Goal: Task Accomplishment & Management: Manage account settings

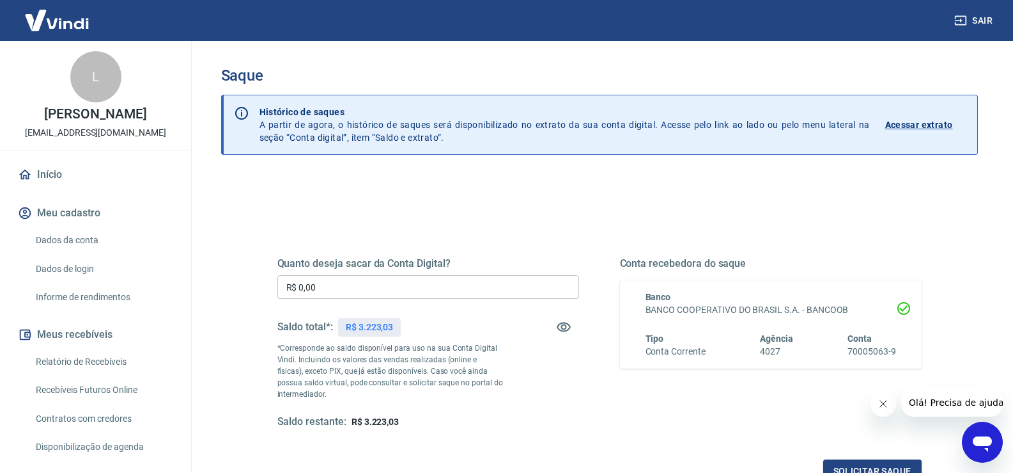
click at [395, 295] on input "R$ 0,00" at bounding box center [428, 287] width 302 height 24
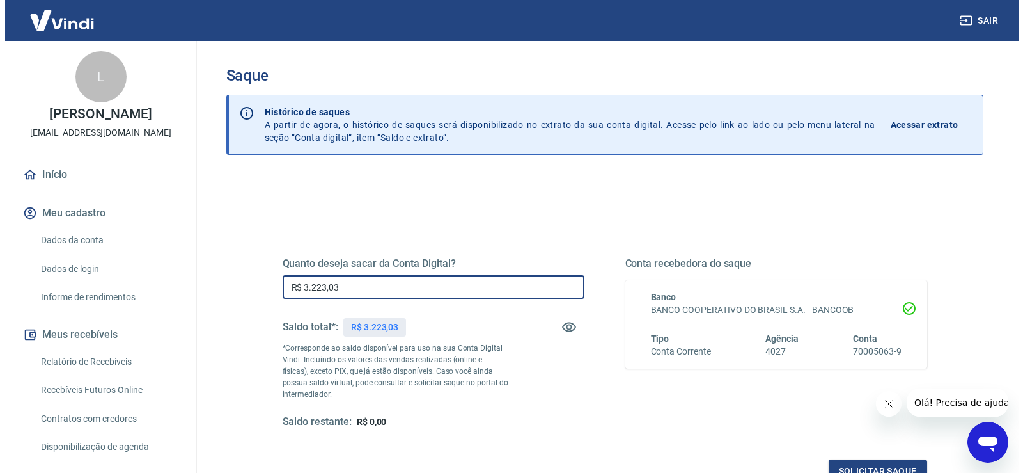
scroll to position [64, 0]
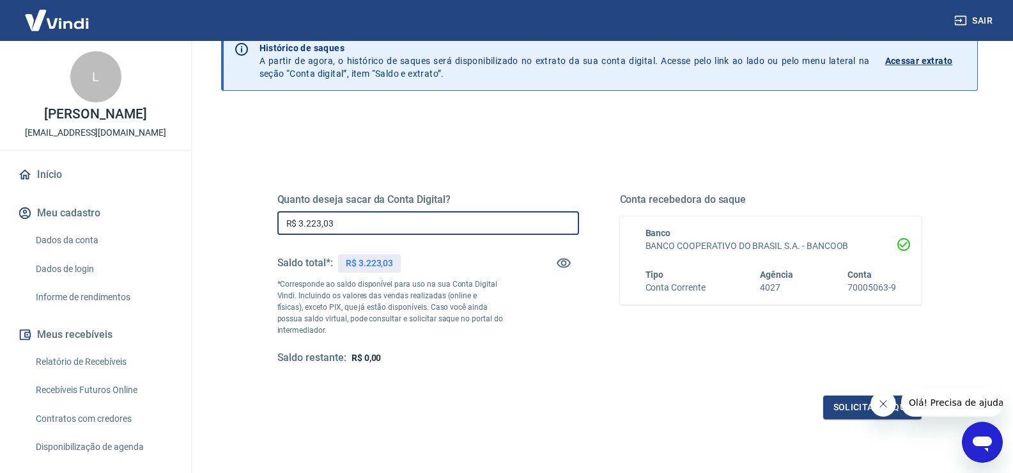
type input "R$ 3.223,03"
click at [860, 413] on button "Solicitar saque" at bounding box center [873, 407] width 98 height 24
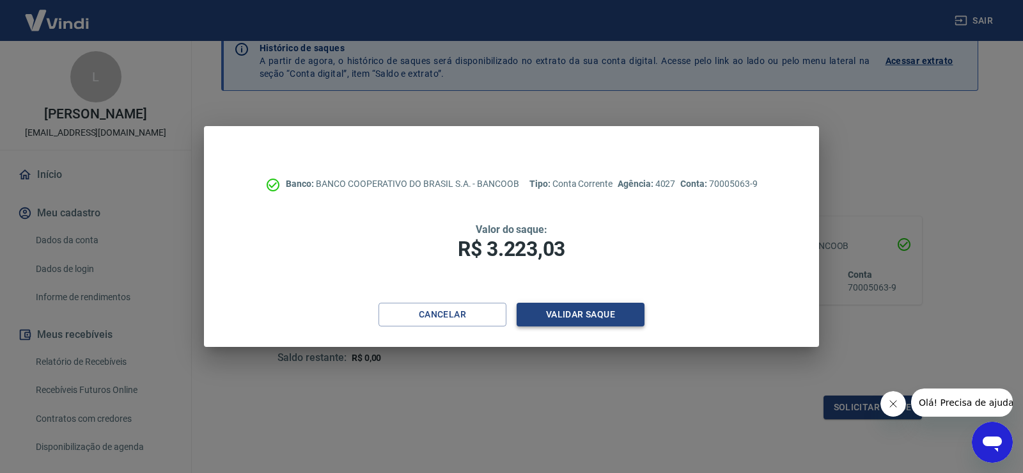
click at [614, 312] on button "Validar saque" at bounding box center [581, 314] width 128 height 24
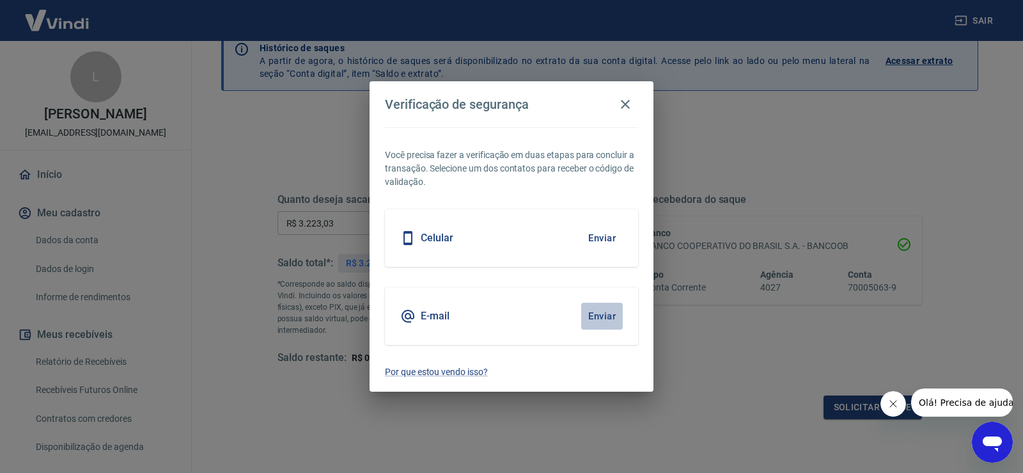
click at [600, 314] on button "Enviar" at bounding box center [602, 315] width 42 height 27
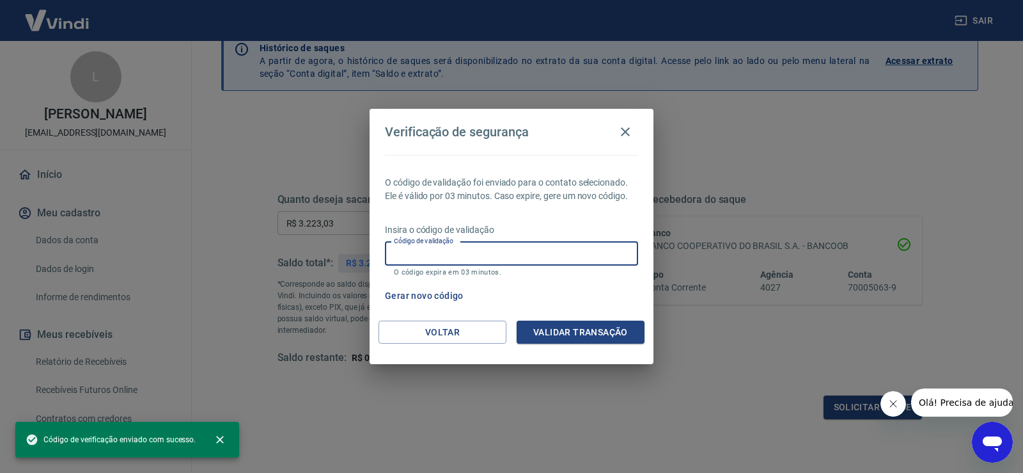
click at [543, 254] on input "Código de validação" at bounding box center [511, 254] width 253 height 24
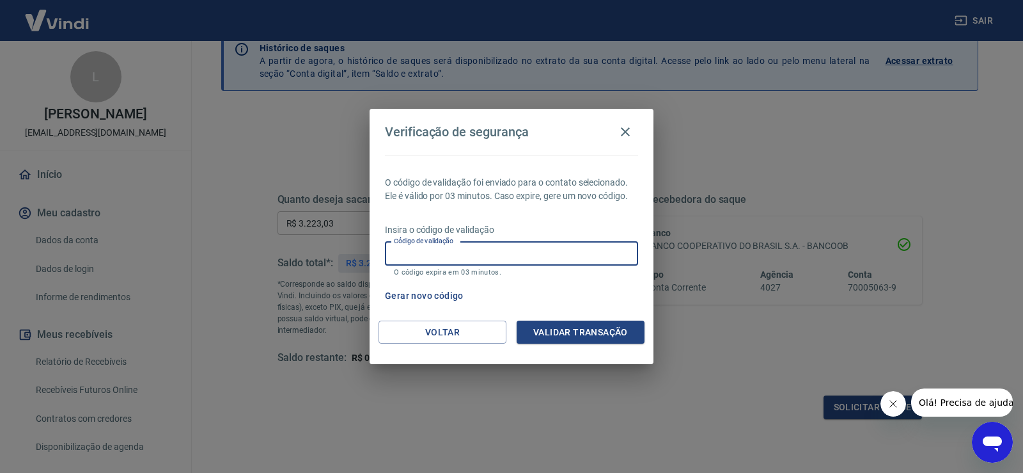
paste input "249300"
type input "249300"
click at [591, 332] on button "Validar transação" at bounding box center [581, 332] width 128 height 24
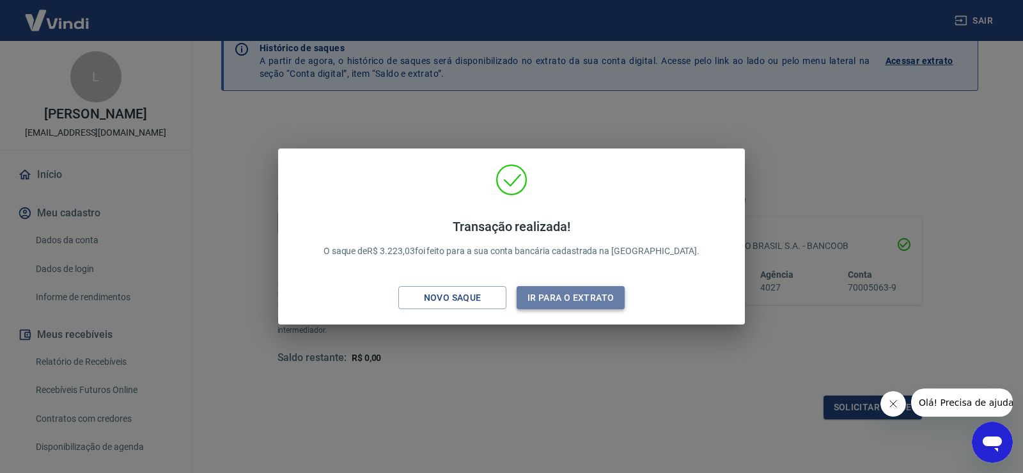
click at [585, 302] on button "Ir para o extrato" at bounding box center [571, 298] width 108 height 24
